Goal: Entertainment & Leisure: Consume media (video, audio)

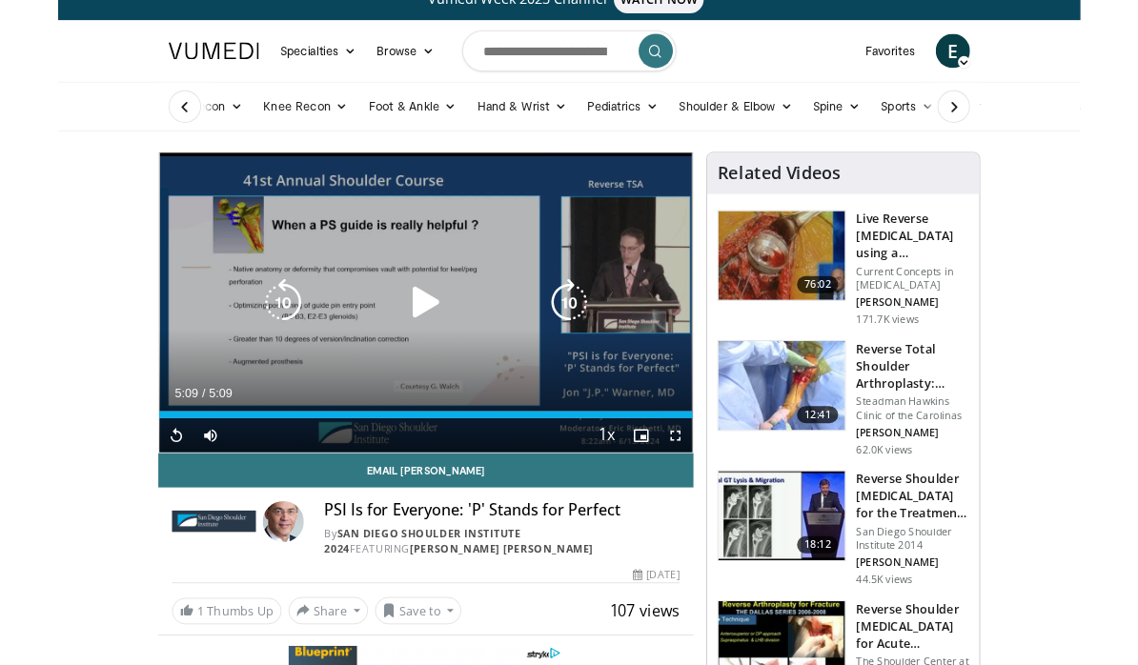
scroll to position [192, 0]
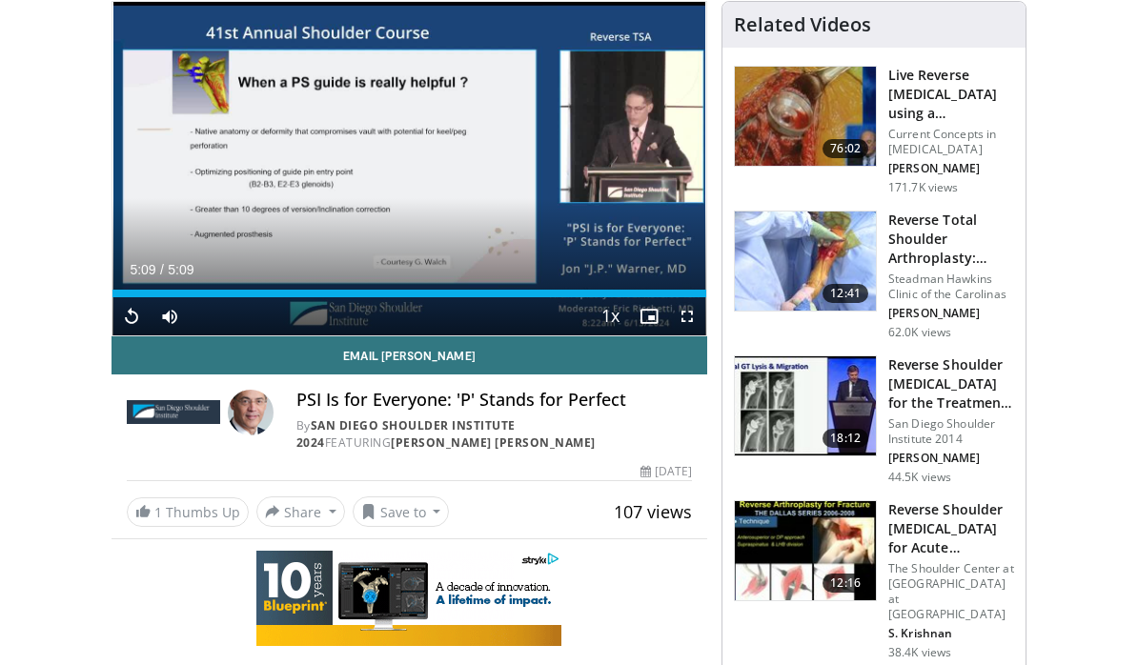
click at [416, 413] on div "PSI Is for Everyone: 'P' Stands for Perfect By San Diego Shoulder Institute 202…" at bounding box center [494, 421] width 396 height 63
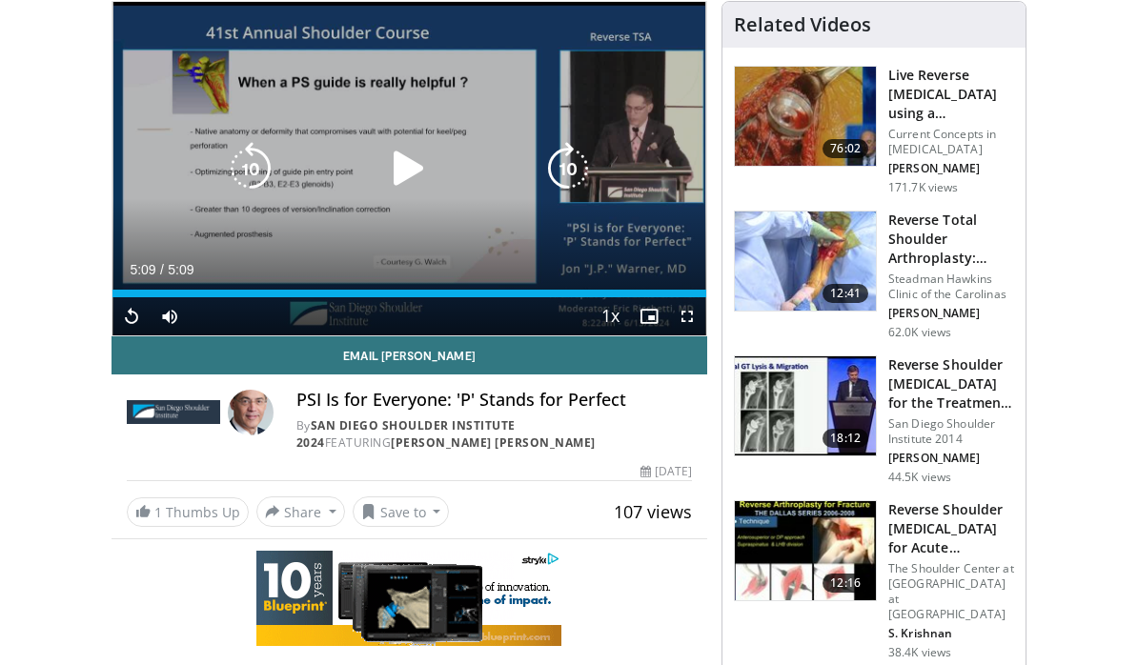
click at [400, 163] on icon "Video Player" at bounding box center [408, 168] width 53 height 53
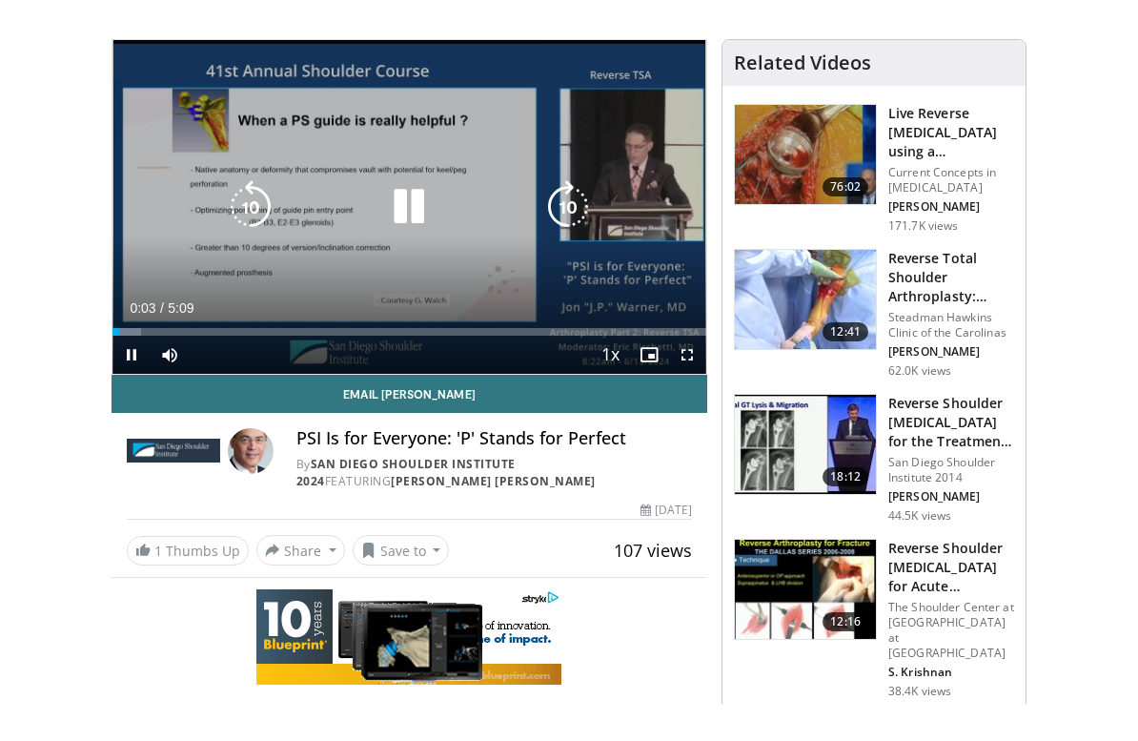
scroll to position [23, 0]
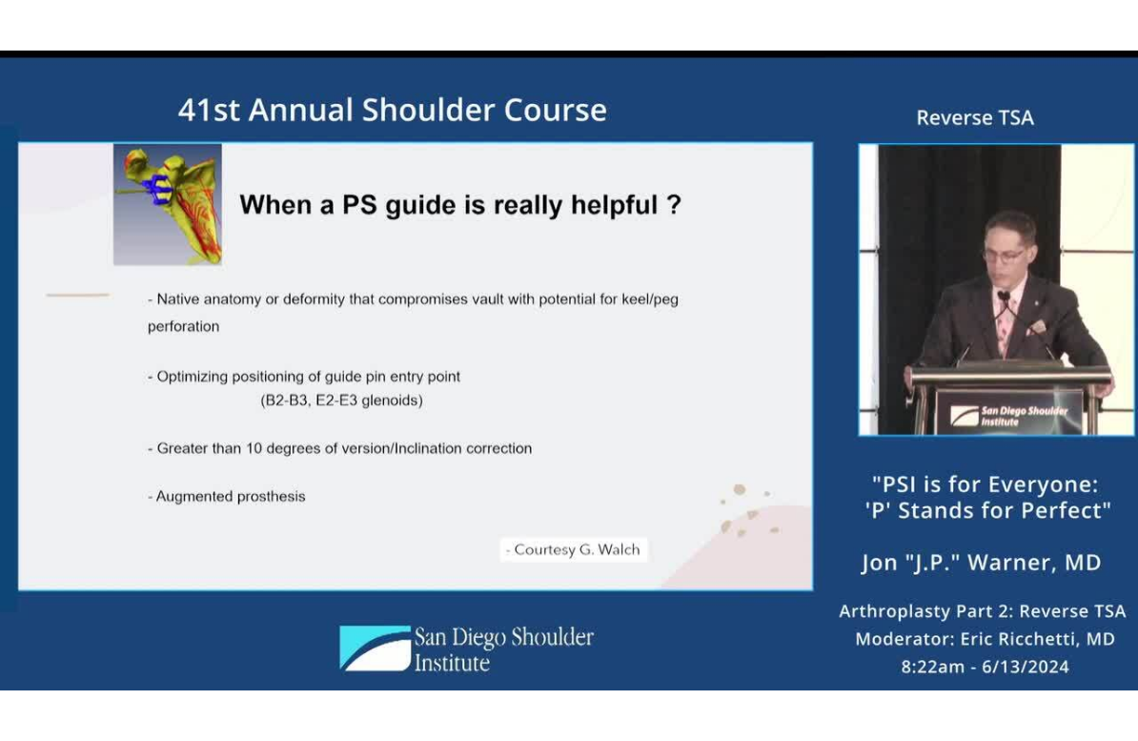
click at [553, 360] on icon "Video Player" at bounding box center [568, 370] width 53 height 53
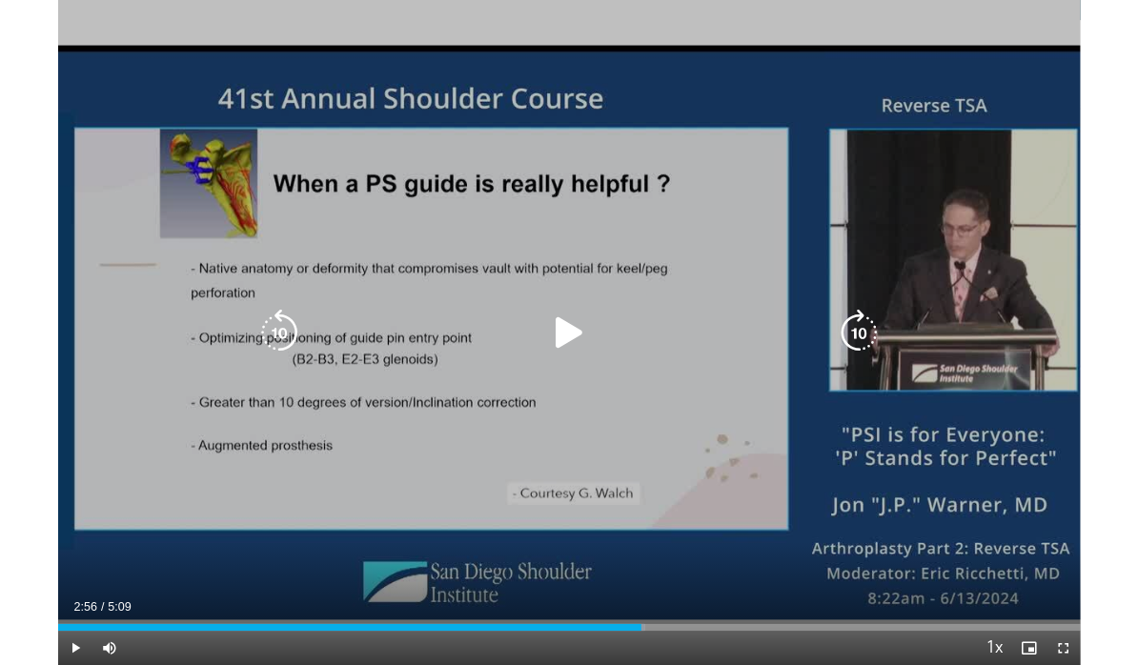
scroll to position [192, 0]
